Goal: Task Accomplishment & Management: Manage account settings

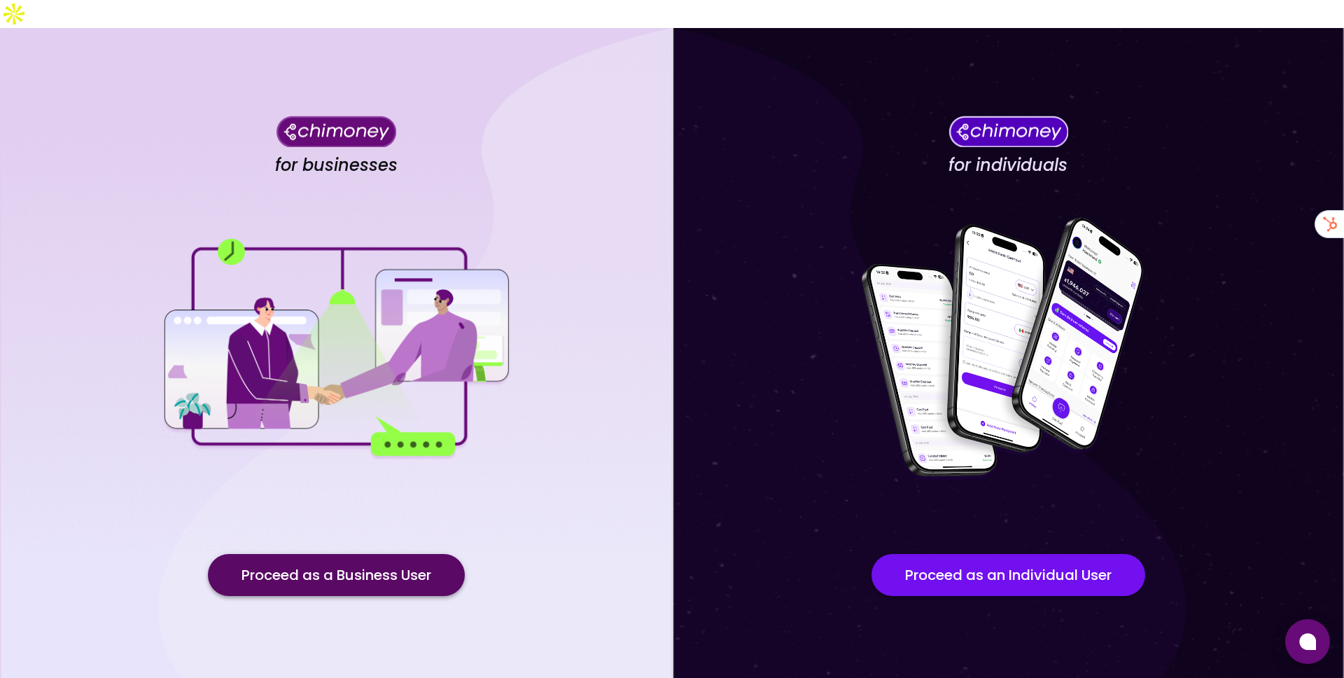
click at [360, 554] on button "Proceed as a Business User" at bounding box center [336, 575] width 257 height 42
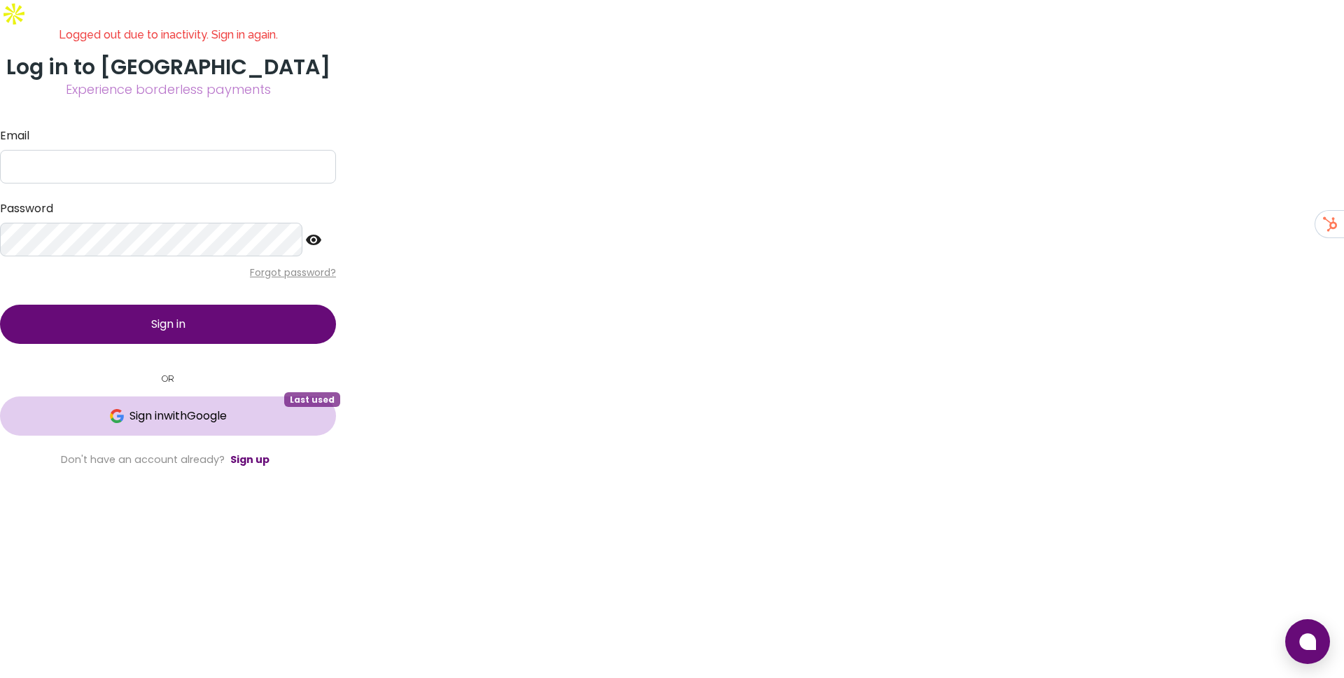
click at [308, 424] on span "Sign in with Google" at bounding box center [168, 416] width 280 height 17
click at [336, 344] on form "Email Password Forgot password? Sign in" at bounding box center [168, 235] width 336 height 216
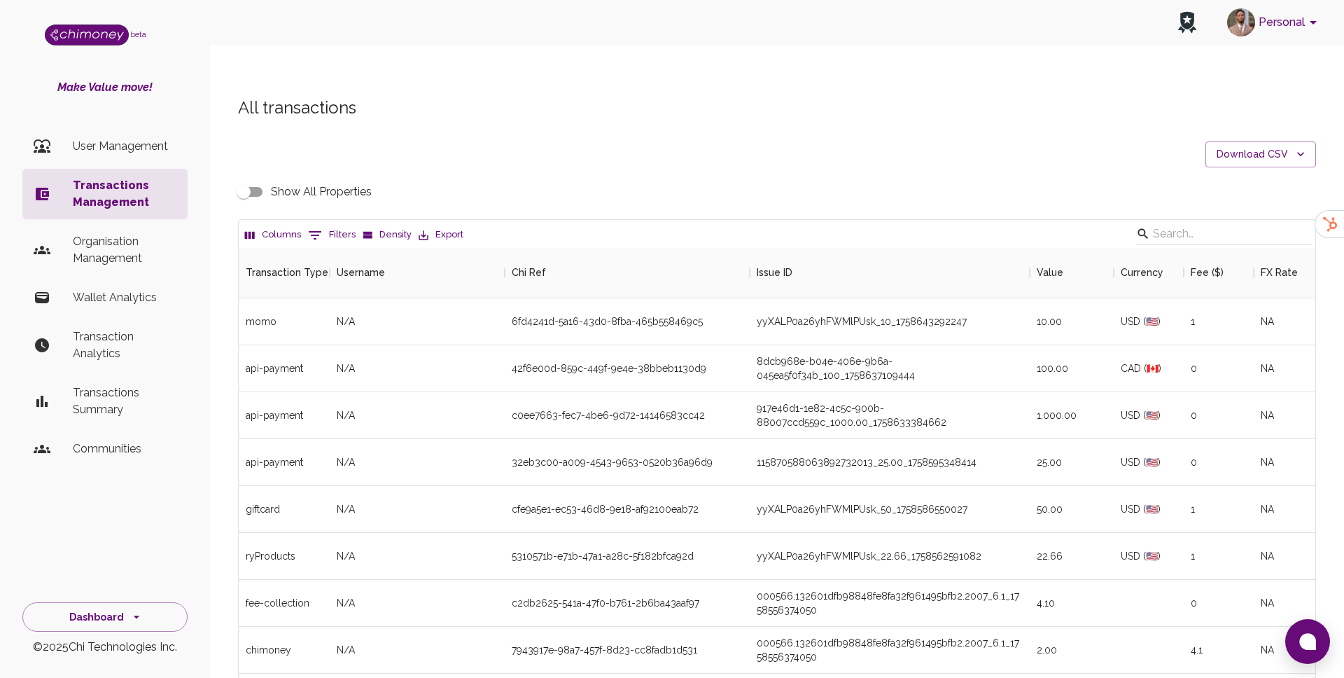
scroll to position [520, 1077]
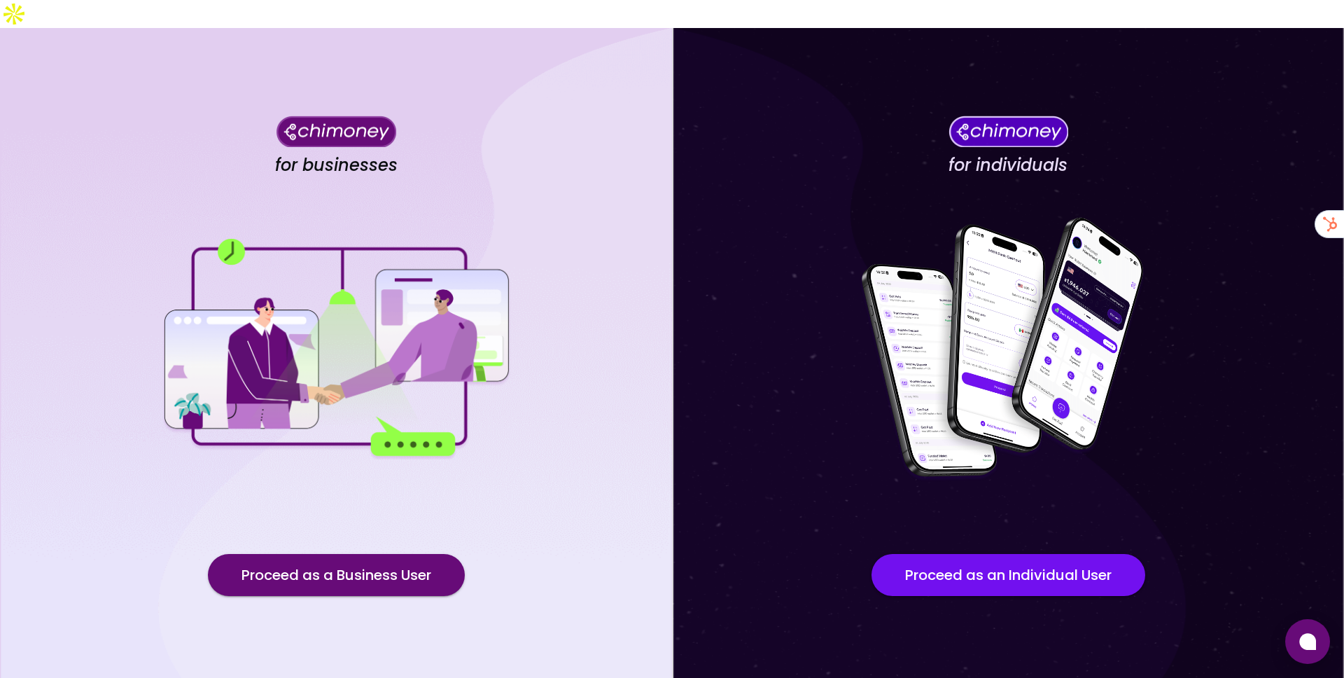
click at [400, 568] on div "for businesses Proceed as a Business User" at bounding box center [336, 367] width 672 height 678
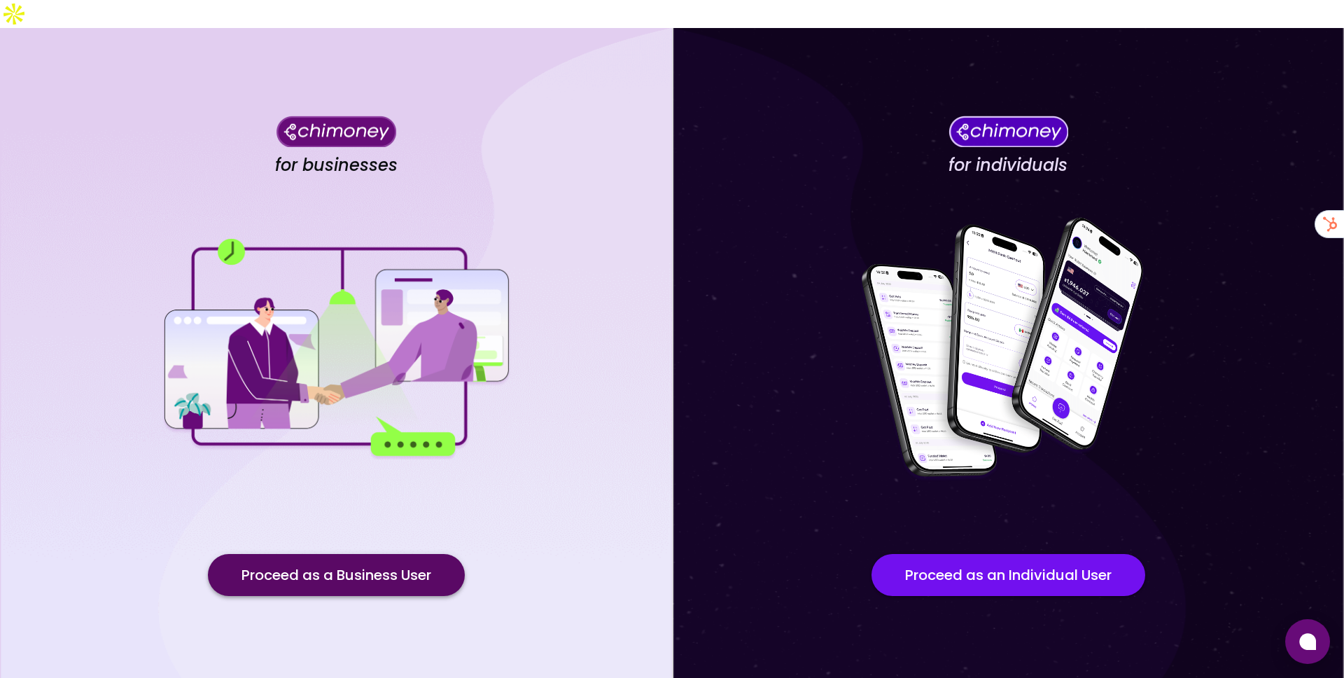
click at [412, 554] on button "Proceed as a Business User" at bounding box center [336, 575] width 257 height 42
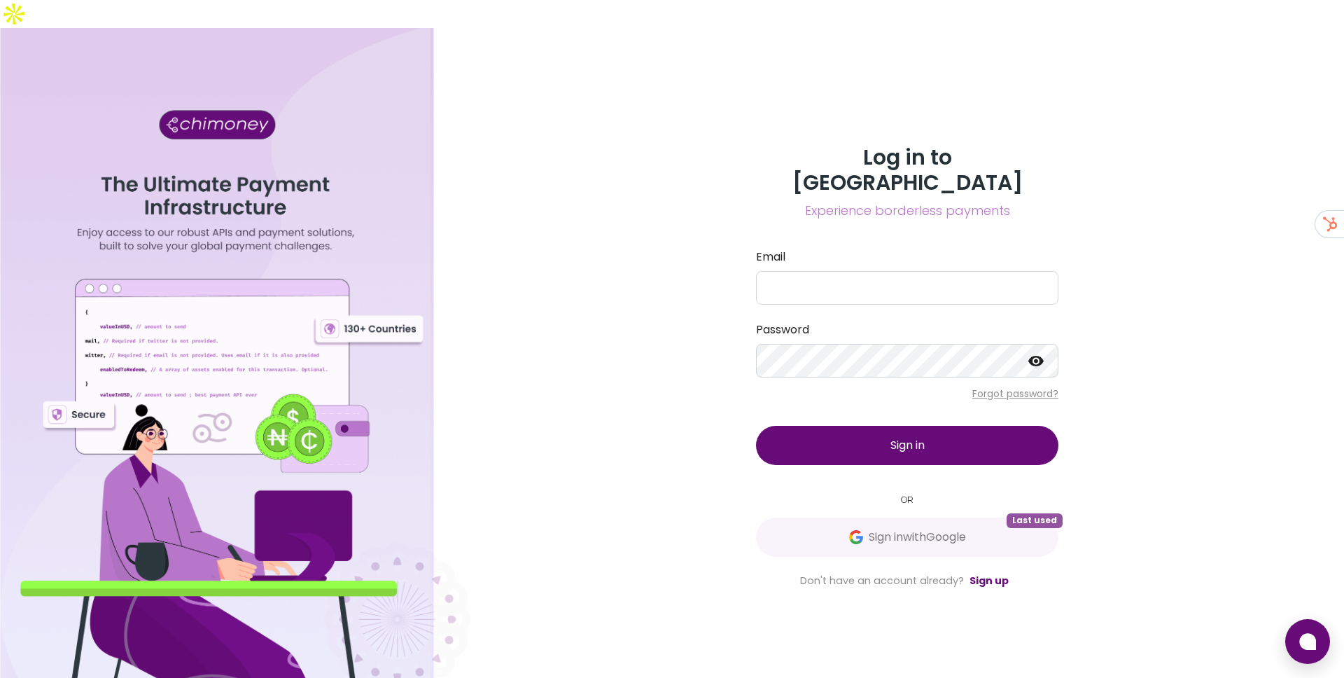
click at [840, 525] on div "Log in to Chimoney Experience borderless payments Email Password Forgot passwor…" at bounding box center [907, 367] width 336 height 444
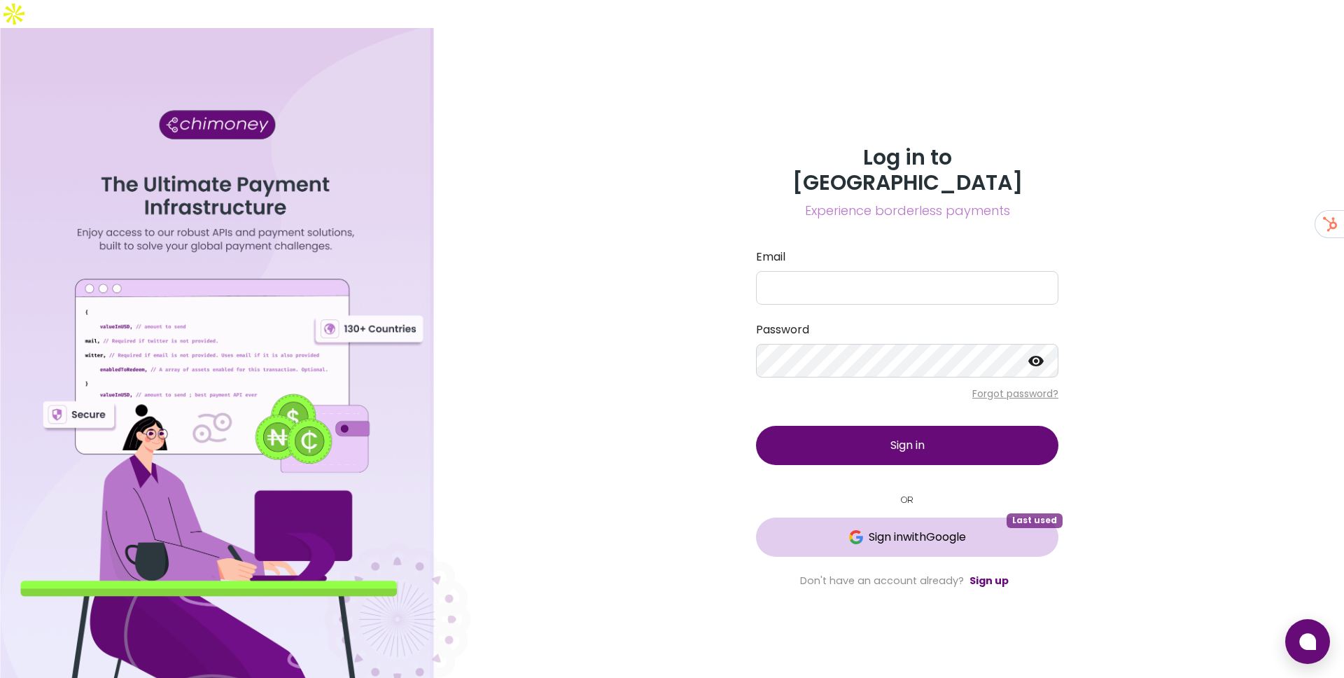
click at [854, 530] on img at bounding box center [856, 537] width 14 height 14
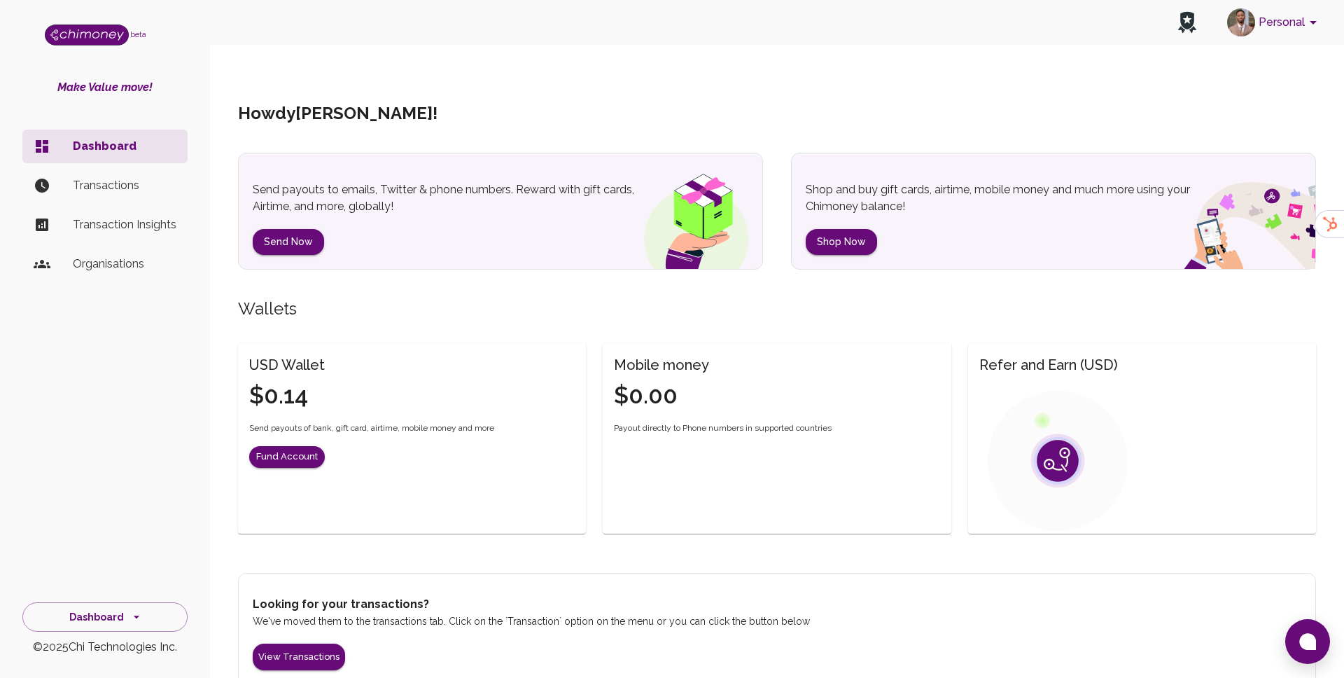
click at [1276, 13] on button "Personal" at bounding box center [1275, 22] width 106 height 36
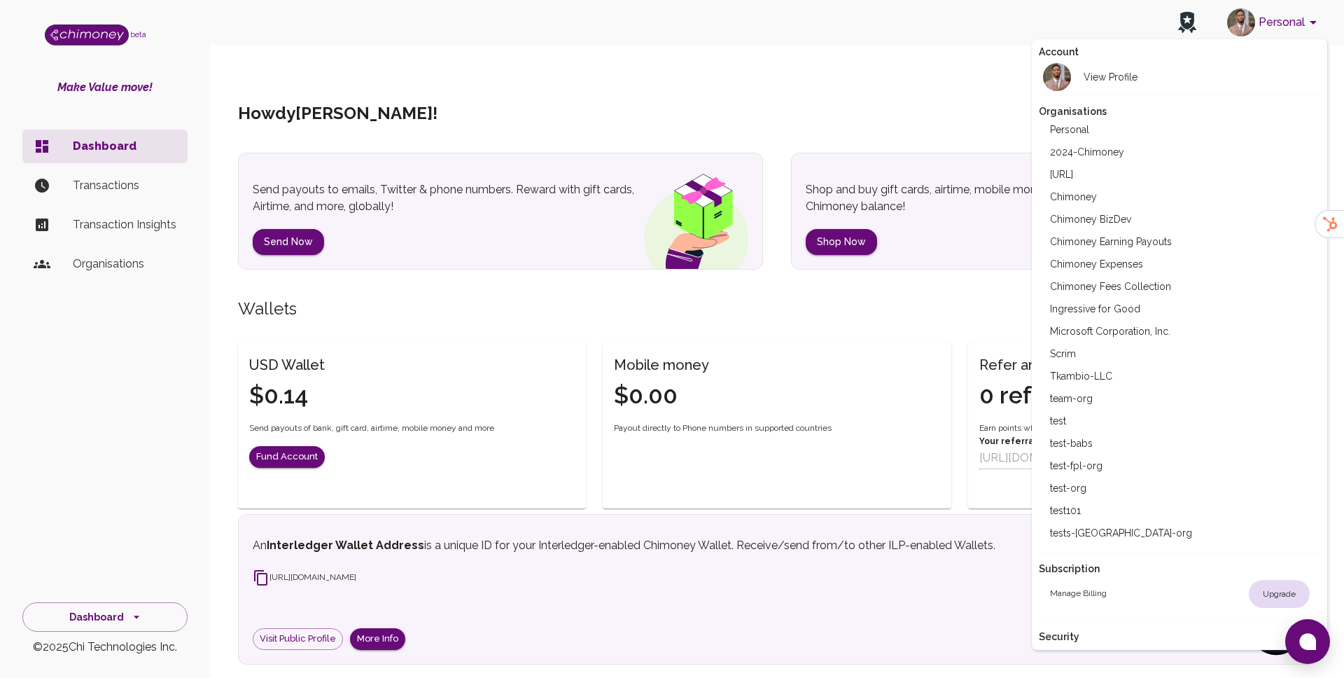
click at [1069, 196] on li "Chimoney" at bounding box center [1180, 197] width 282 height 22
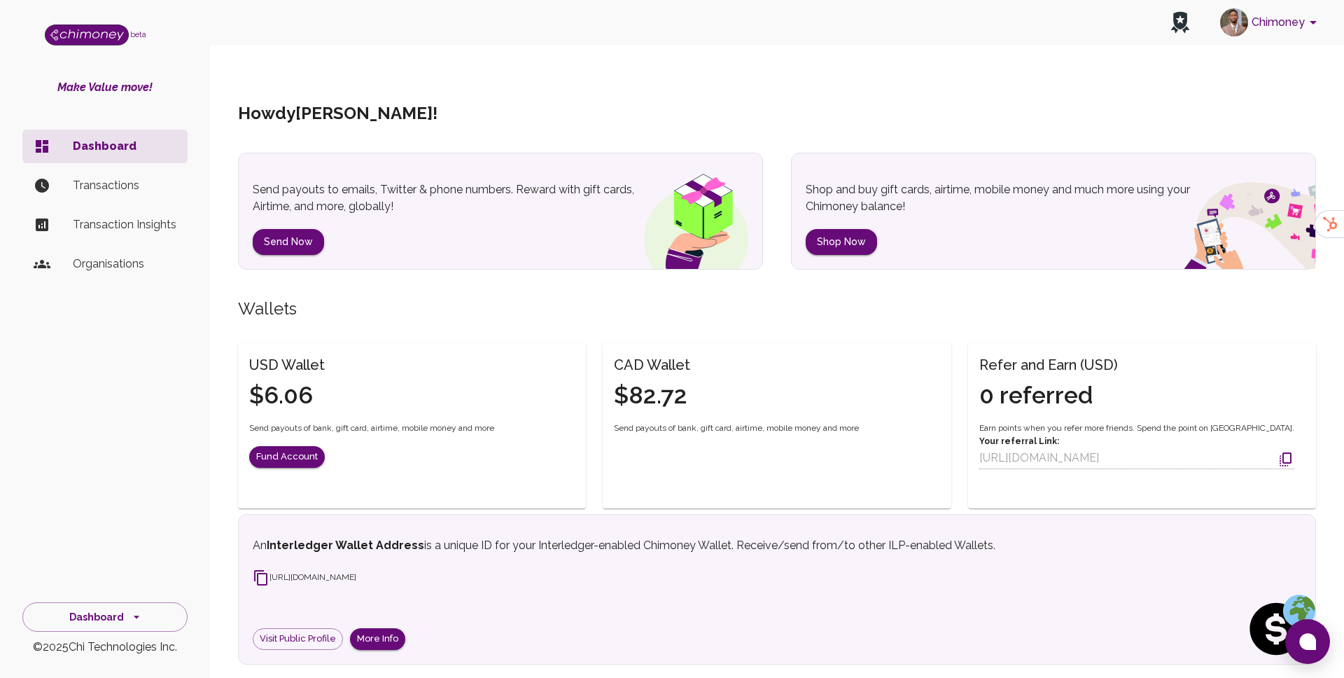
click at [67, 169] on li "Transactions" at bounding box center [104, 186] width 165 height 34
click at [86, 179] on p "Transactions" at bounding box center [125, 185] width 104 height 17
click at [116, 202] on ul "Dashboard Transactions Transaction Insights Organisations" at bounding box center [104, 208] width 165 height 168
click at [127, 193] on p "Transactions" at bounding box center [125, 185] width 104 height 17
click at [124, 179] on p "Transactions" at bounding box center [125, 185] width 104 height 17
